Goal: Find specific page/section: Find specific page/section

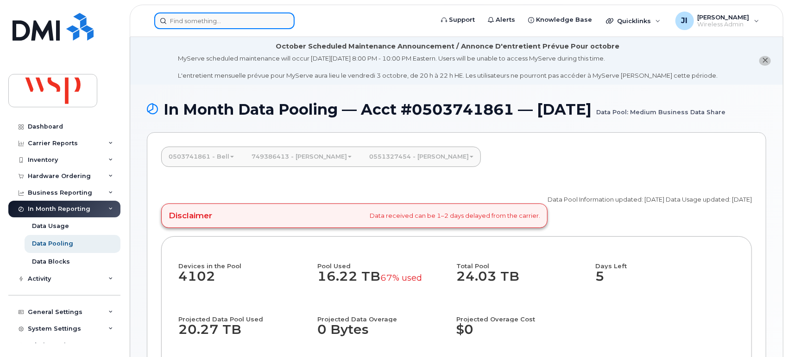
click at [215, 22] on input at bounding box center [224, 21] width 140 height 17
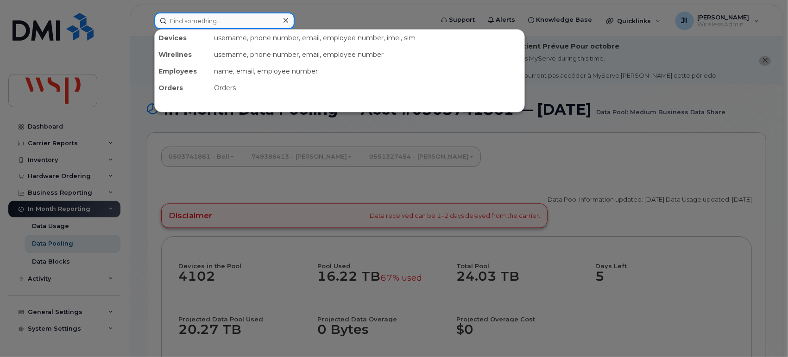
paste input "4388438065"
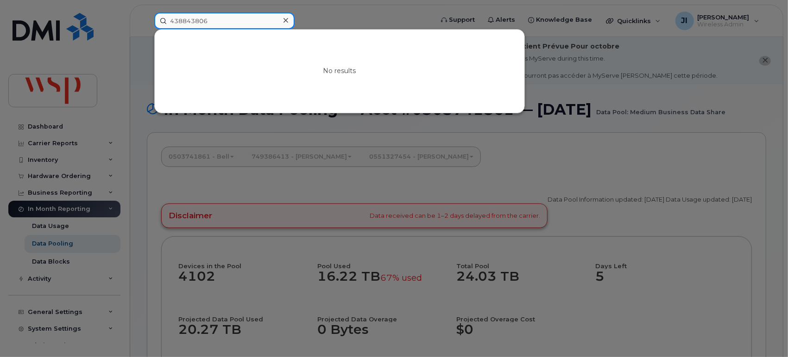
drag, startPoint x: 248, startPoint y: 25, endPoint x: 101, endPoint y: 10, distance: 147.1
click at [147, 13] on div "438843806 No results" at bounding box center [291, 21] width 288 height 17
paste input "5"
drag, startPoint x: 246, startPoint y: 27, endPoint x: 81, endPoint y: 13, distance: 165.4
click at [147, 13] on div "4388438065 No results" at bounding box center [291, 21] width 288 height 17
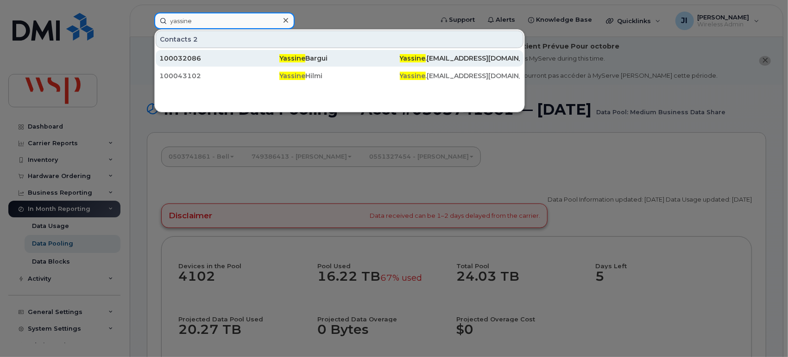
type input "yassine"
click at [349, 57] on div "Yassine Bargui" at bounding box center [339, 58] width 120 height 9
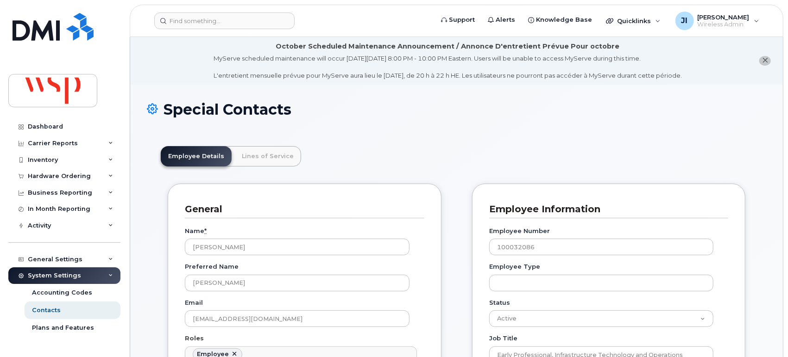
scroll to position [29, 0]
click at [211, 20] on input at bounding box center [224, 21] width 140 height 17
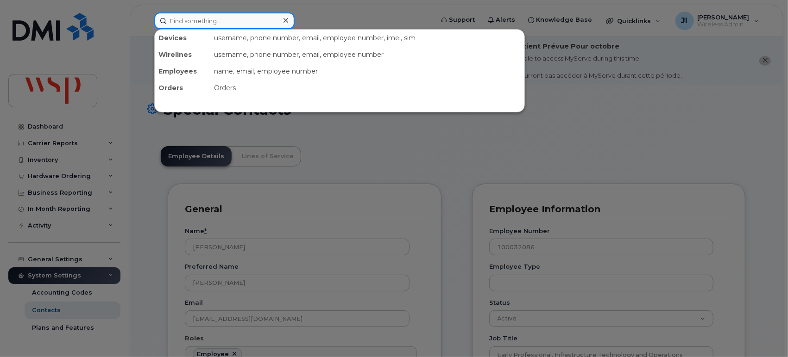
paste input "[PHONE_NUMBER]"
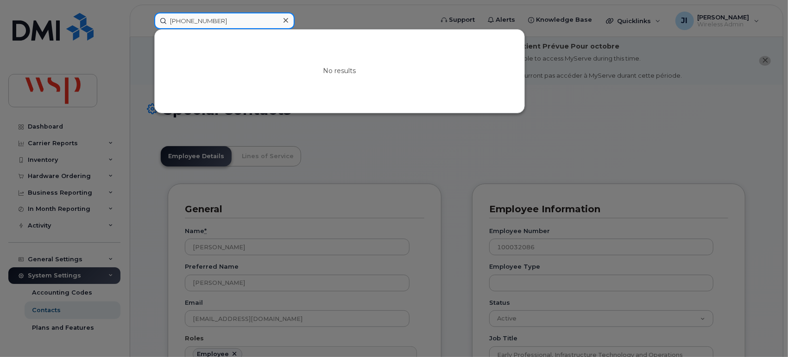
drag, startPoint x: 199, startPoint y: 19, endPoint x: 227, endPoint y: 24, distance: 28.7
click at [199, 21] on input "[PHONE_NUMBER]" at bounding box center [224, 21] width 140 height 17
type input "5145530893"
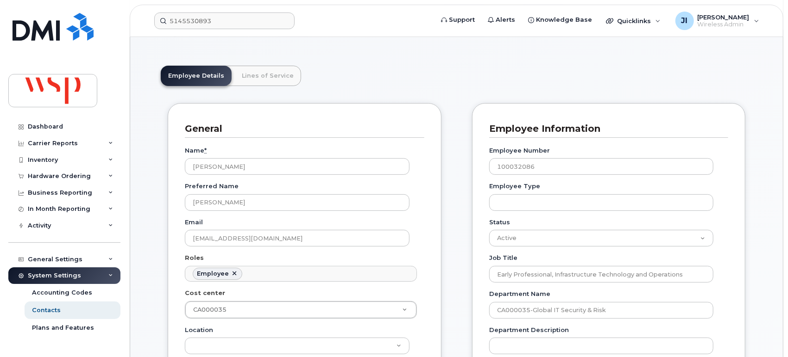
scroll to position [0, 0]
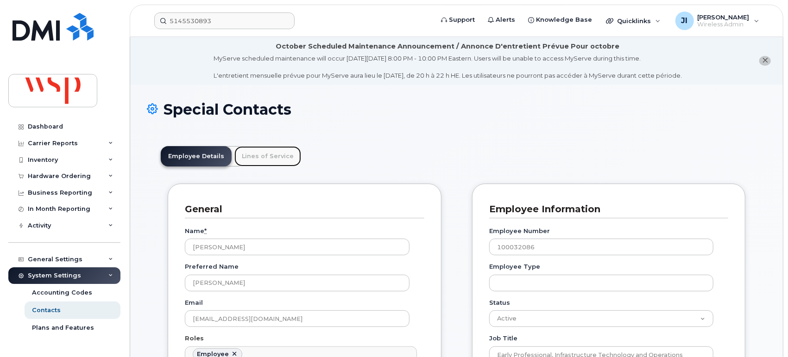
click at [259, 155] on link "Lines of Service" at bounding box center [267, 156] width 67 height 20
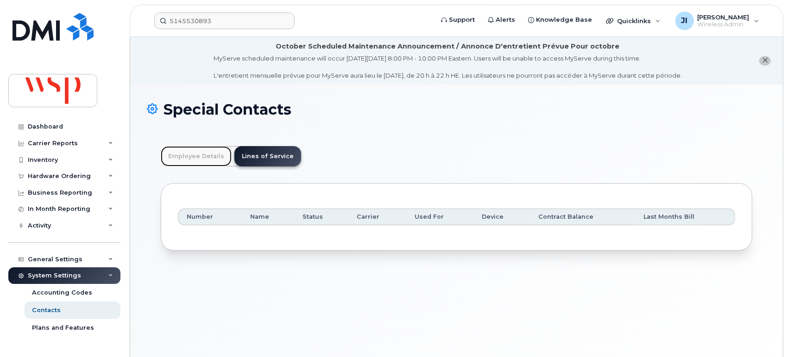
click at [190, 152] on link "Employee Details" at bounding box center [196, 156] width 71 height 20
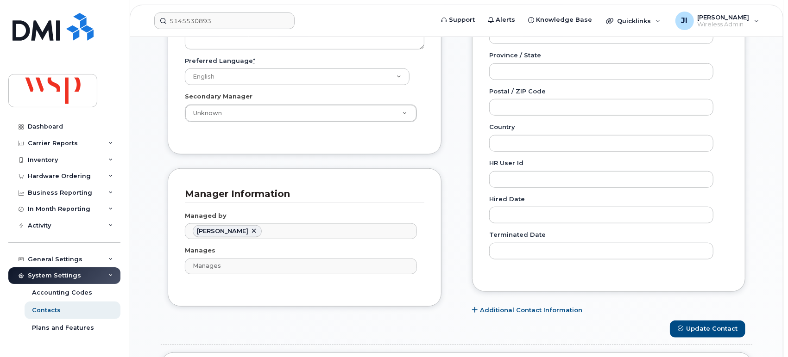
scroll to position [257, 0]
